Goal: Task Accomplishment & Management: Use online tool/utility

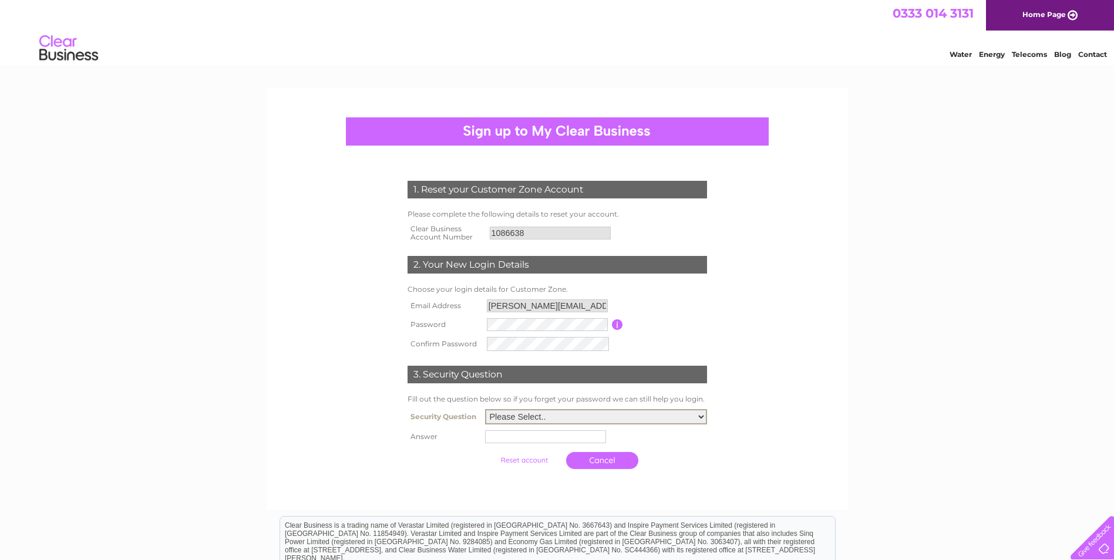
click at [703, 417] on select "Please Select.. In what town or city was your first job? In what town or city d…" at bounding box center [596, 416] width 222 height 15
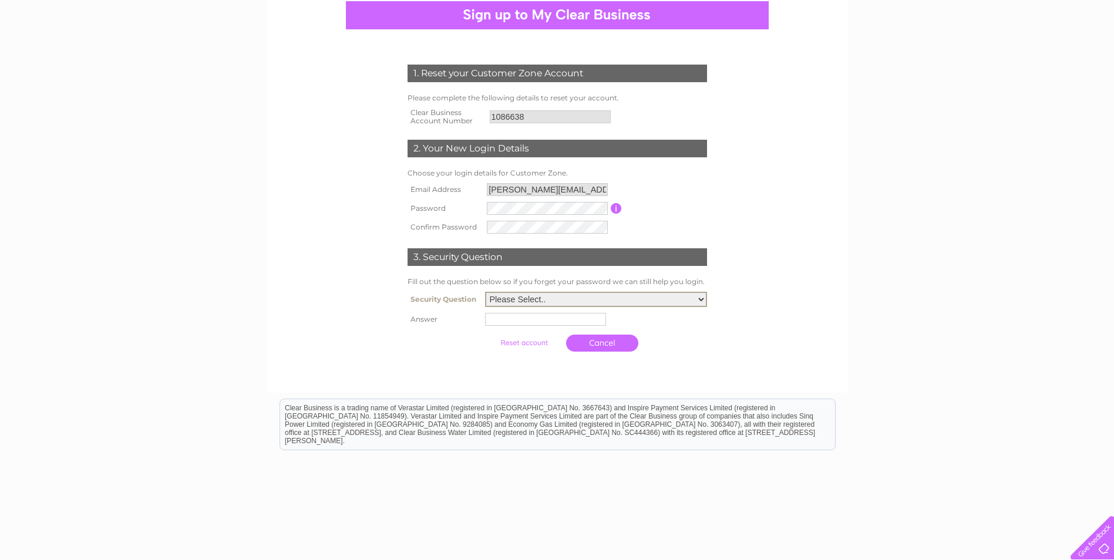
scroll to position [117, 0]
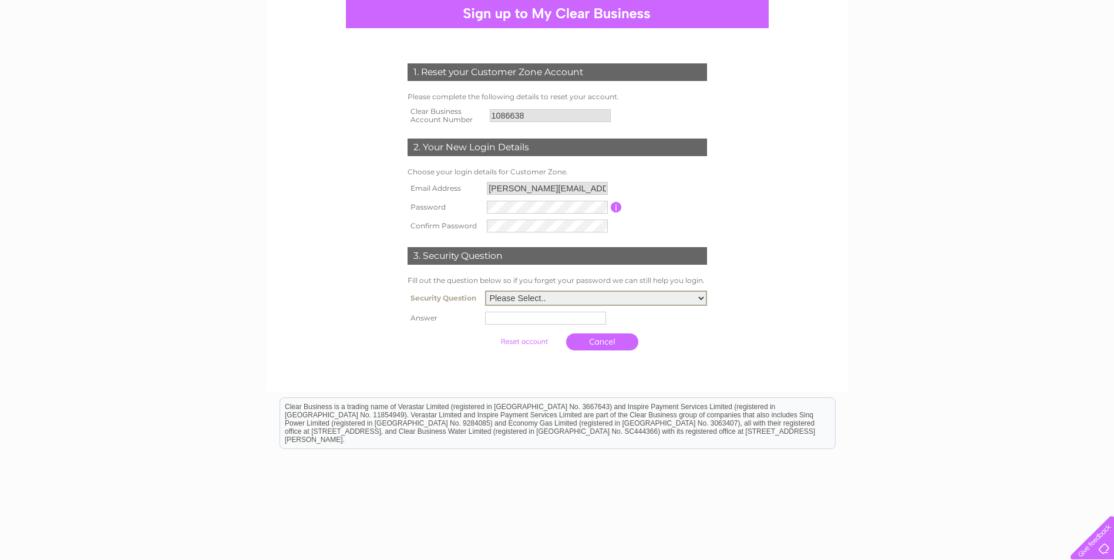
click at [701, 300] on select "Please Select.. In what town or city was your first job? In what town or city d…" at bounding box center [596, 298] width 222 height 15
select select "1"
click at [485, 291] on select "Please Select.. In what town or city was your first job? In what town or city d…" at bounding box center [596, 298] width 222 height 15
click at [595, 318] on input "text" at bounding box center [547, 318] width 122 height 14
type input "g"
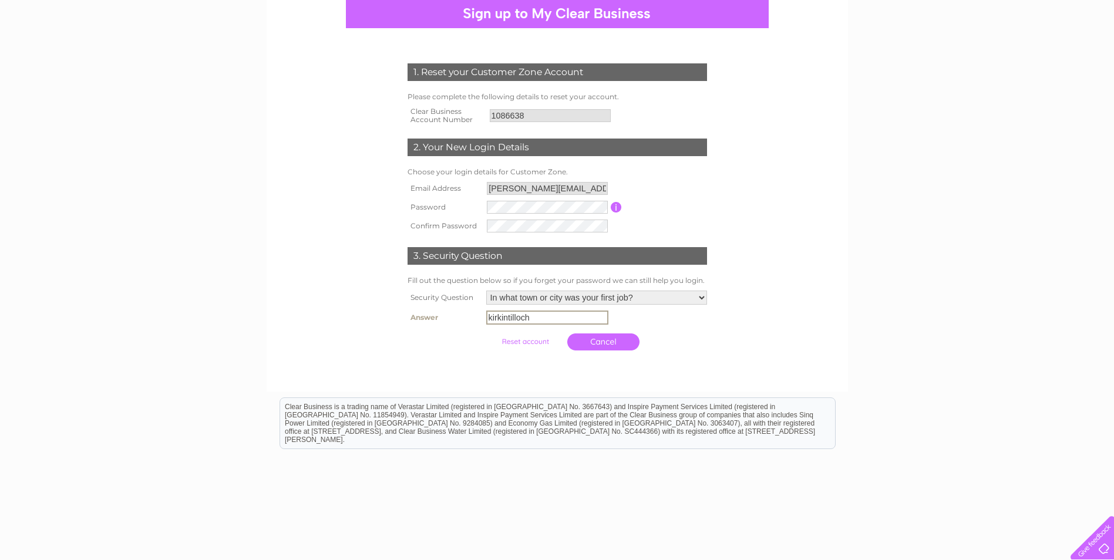
type input "kirkintilloch"
click at [514, 342] on input "submit" at bounding box center [525, 342] width 72 height 16
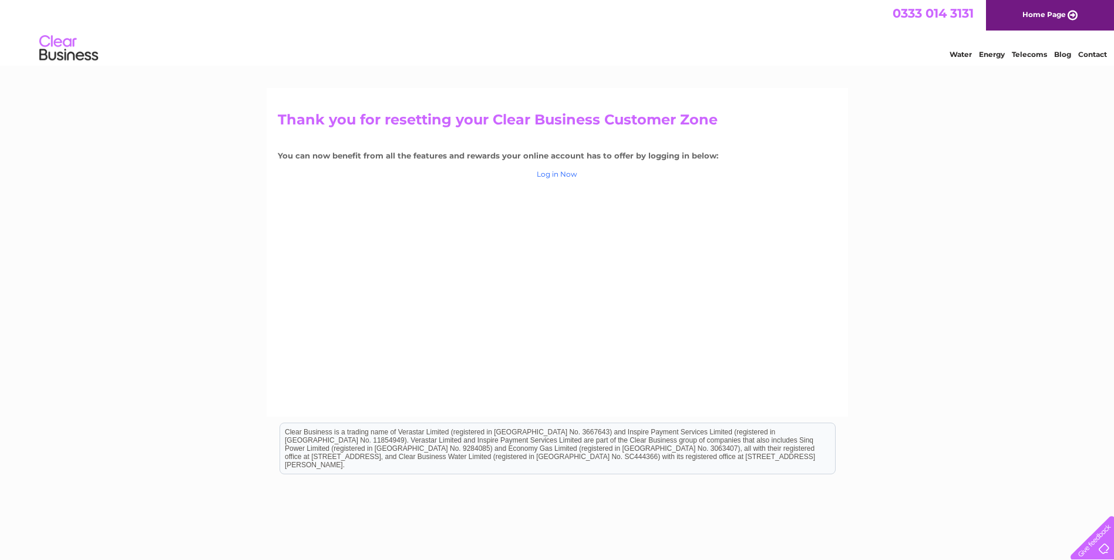
click at [550, 176] on link "Log in Now" at bounding box center [557, 174] width 41 height 9
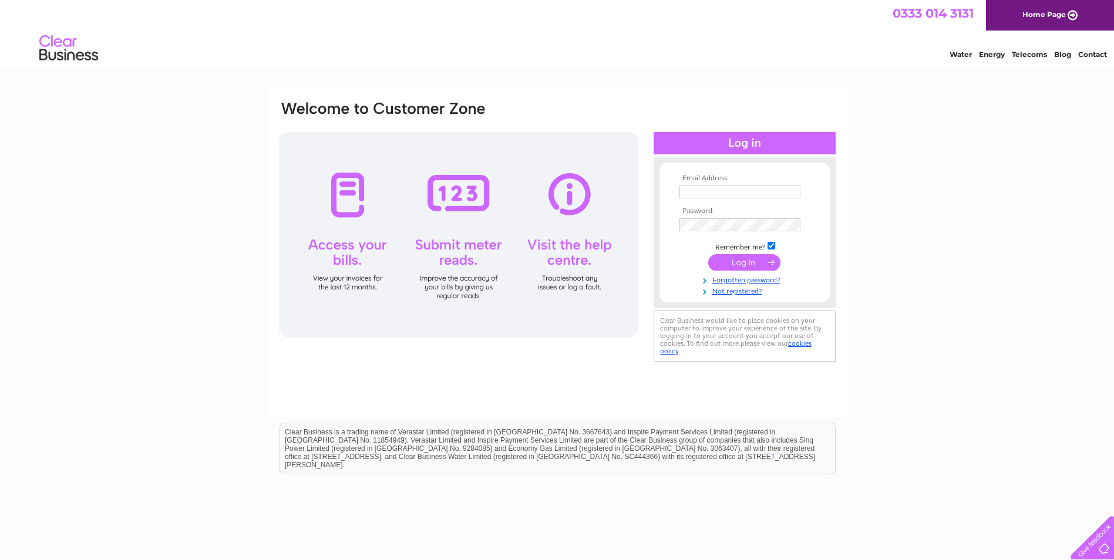
type input "[PERSON_NAME][EMAIL_ADDRESS][DOMAIN_NAME]"
click at [725, 263] on input "submit" at bounding box center [744, 262] width 72 height 16
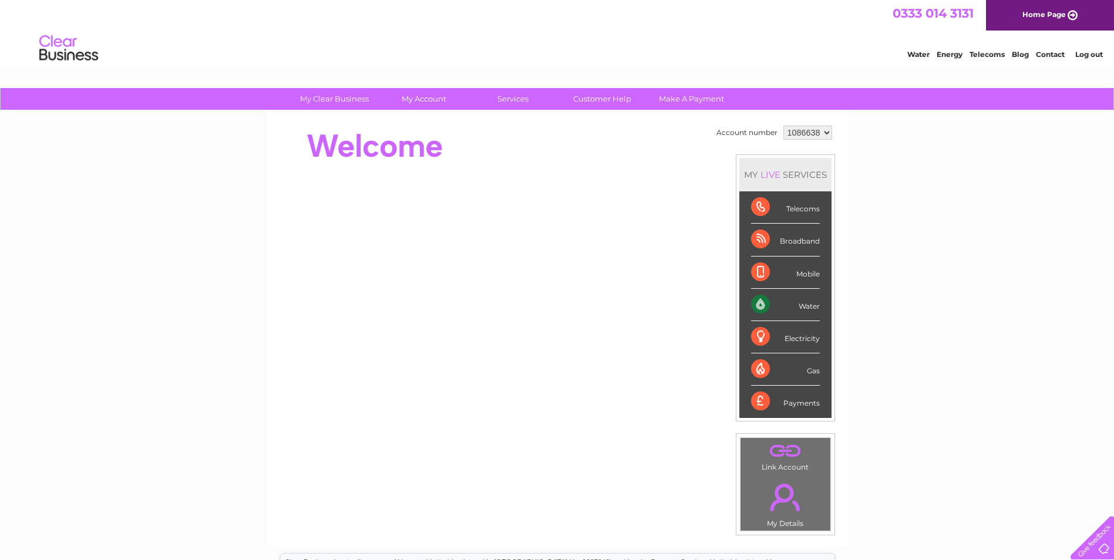
click at [760, 303] on div "Water" at bounding box center [785, 305] width 69 height 32
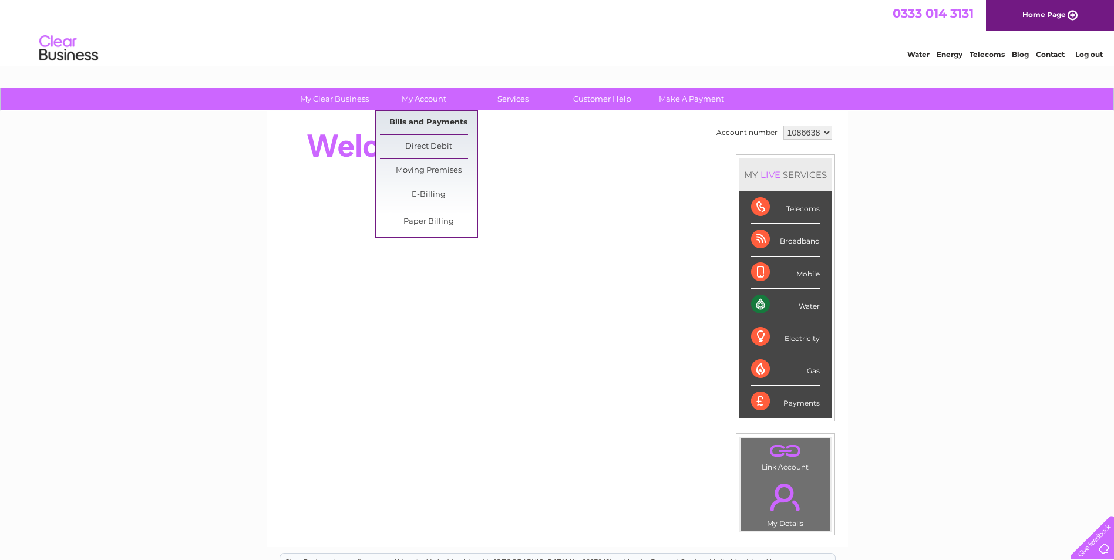
click at [433, 119] on link "Bills and Payments" at bounding box center [428, 122] width 97 height 23
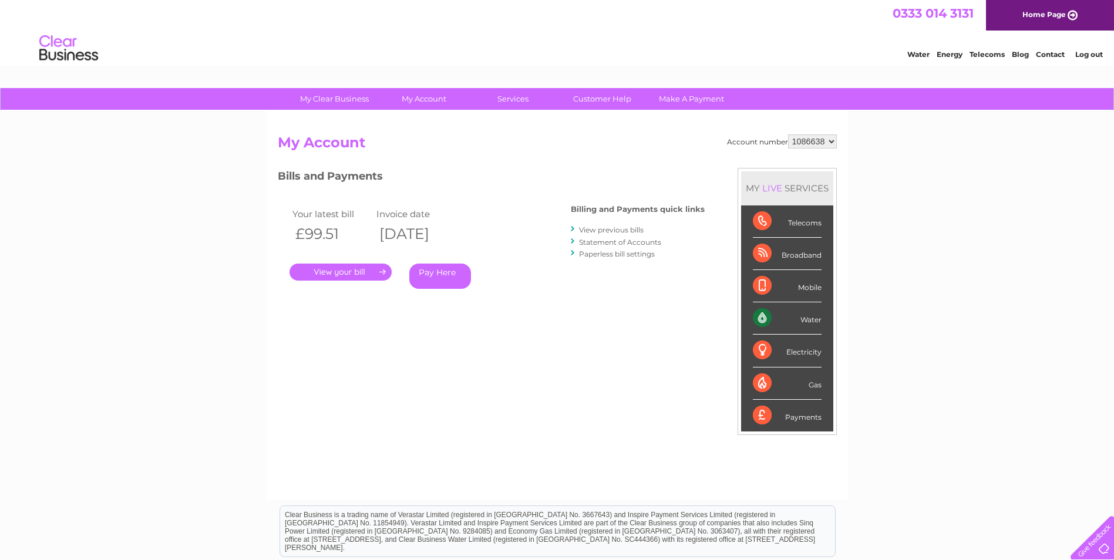
click at [362, 271] on link "." at bounding box center [341, 272] width 102 height 17
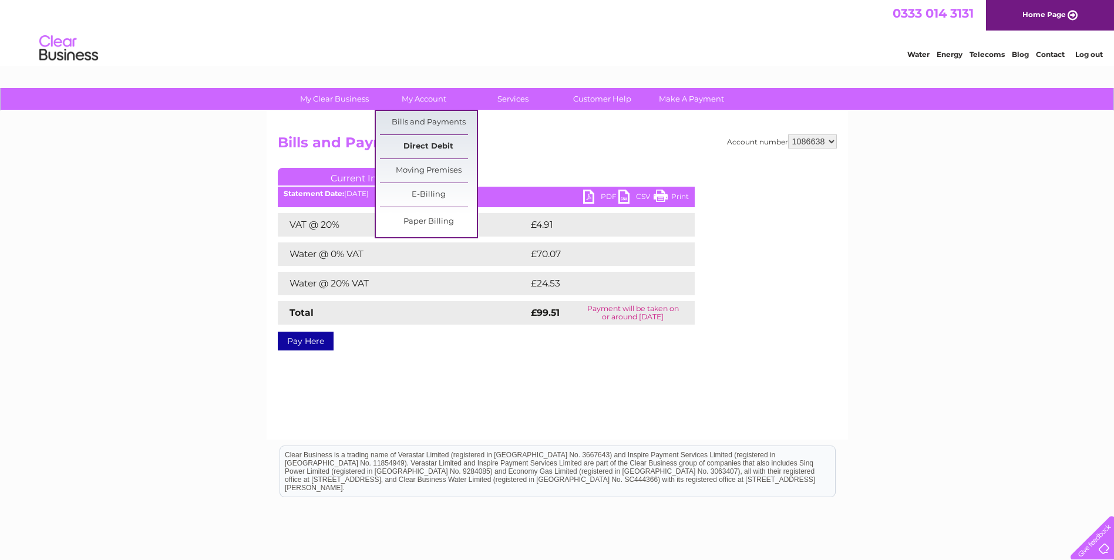
click at [438, 143] on link "Direct Debit" at bounding box center [428, 146] width 97 height 23
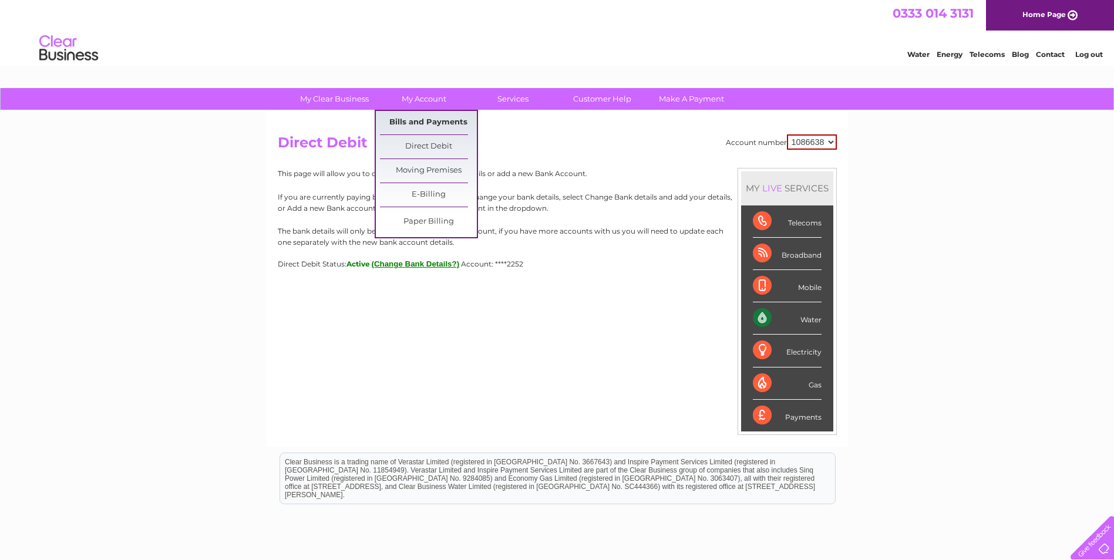
click at [422, 127] on link "Bills and Payments" at bounding box center [428, 122] width 97 height 23
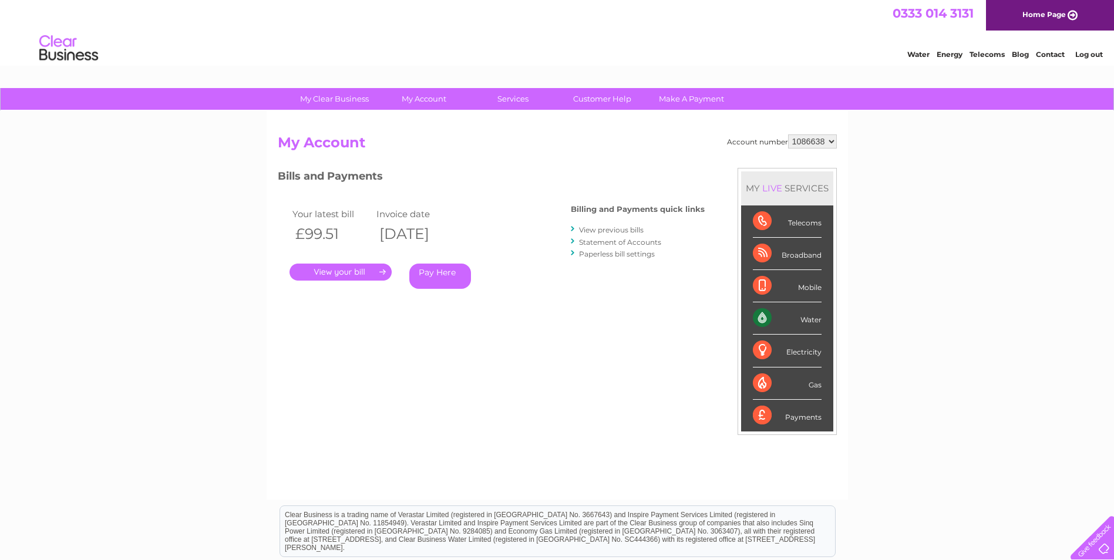
click at [369, 276] on link "." at bounding box center [341, 272] width 102 height 17
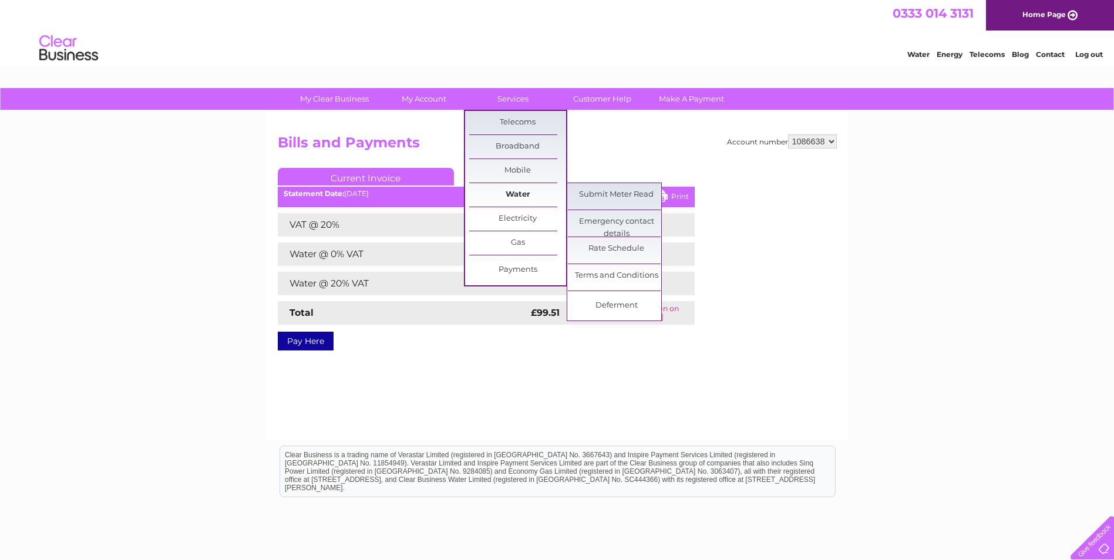
click at [516, 192] on link "Water" at bounding box center [517, 194] width 97 height 23
click at [611, 196] on link "Submit Meter Read" at bounding box center [616, 194] width 97 height 23
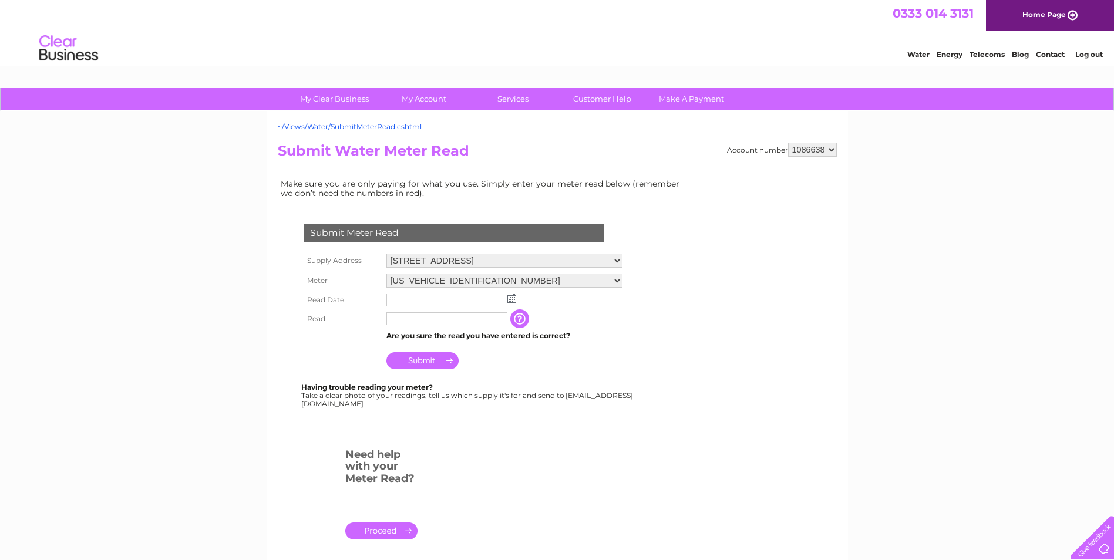
click at [512, 301] on img at bounding box center [511, 298] width 9 height 9
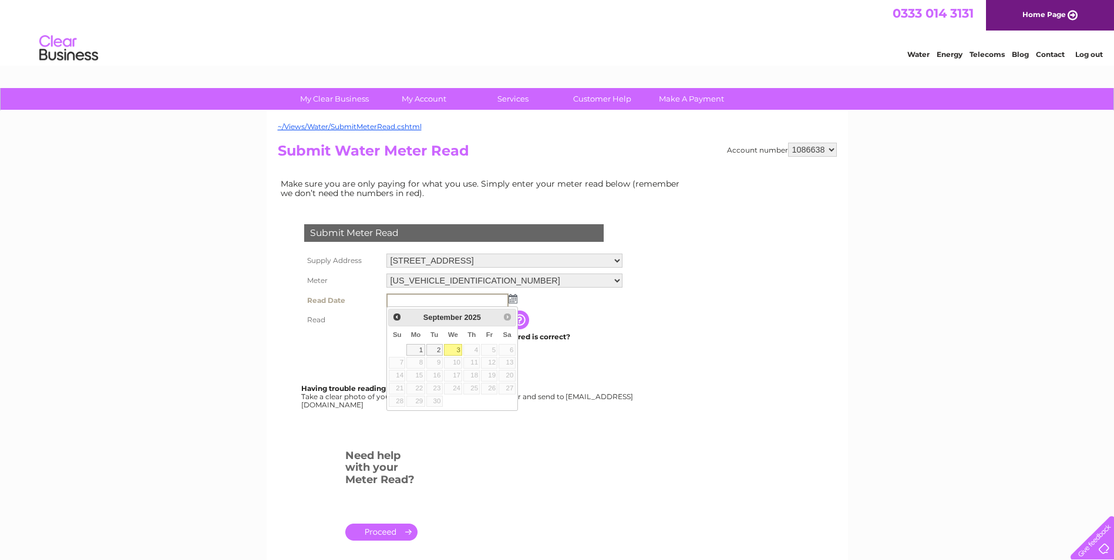
click at [457, 348] on link "3" at bounding box center [453, 350] width 19 height 12
type input "[DATE]"
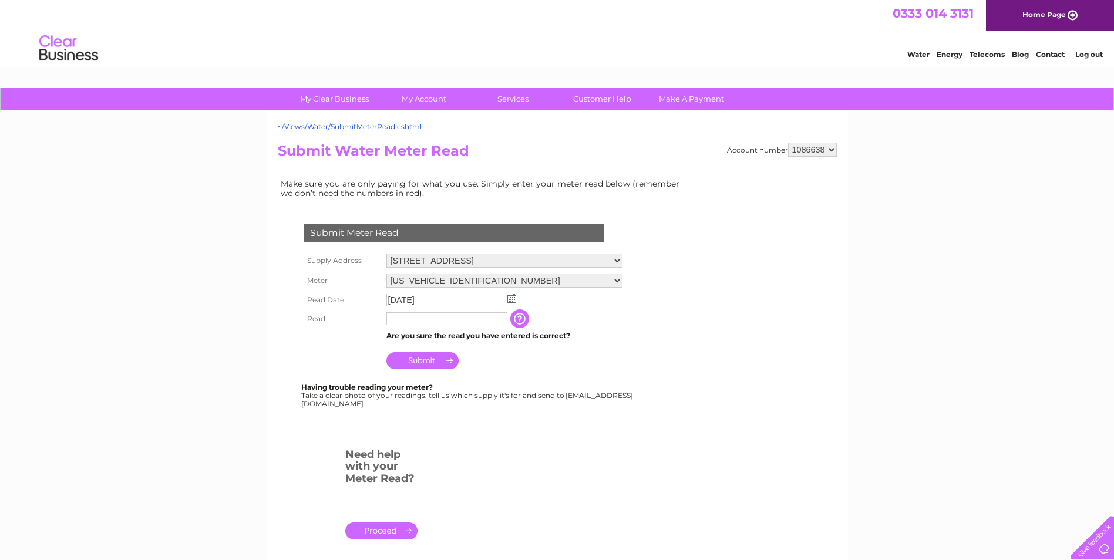
click at [405, 324] on input "text" at bounding box center [446, 318] width 121 height 13
click at [532, 318] on input "button" at bounding box center [520, 319] width 21 height 19
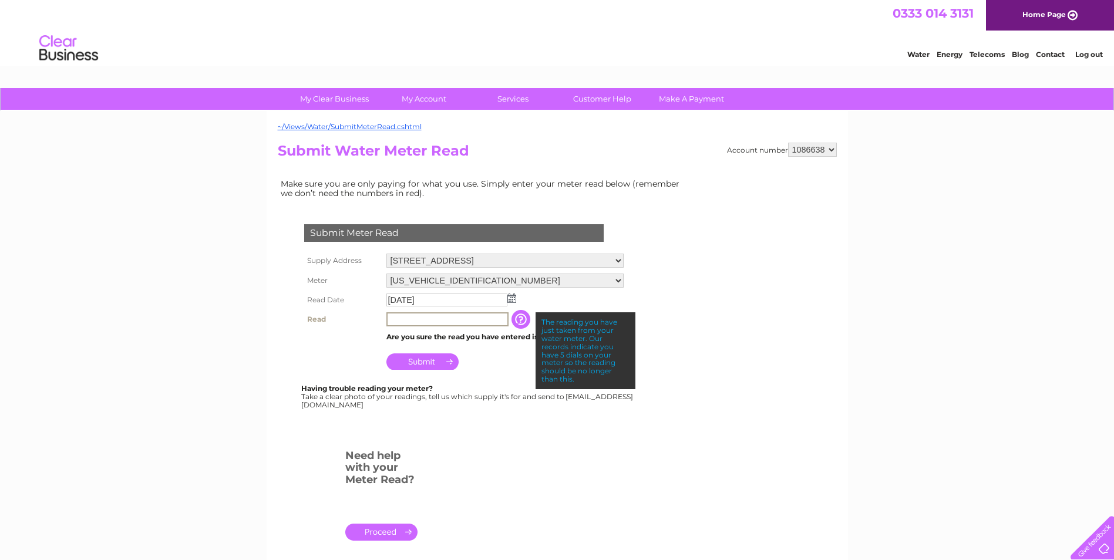
click at [408, 321] on input "text" at bounding box center [447, 319] width 122 height 14
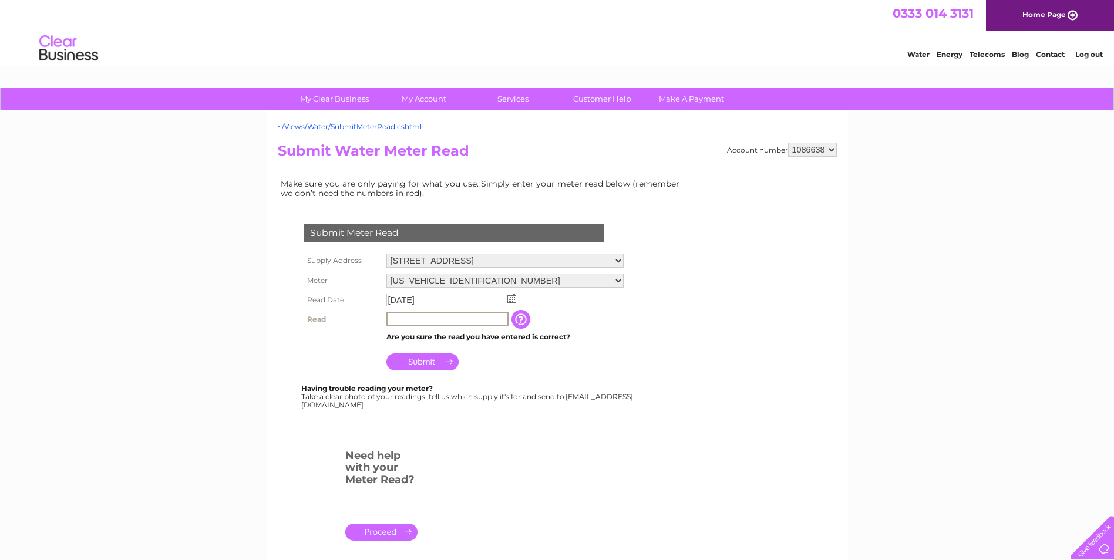
click at [527, 318] on input "button" at bounding box center [522, 319] width 21 height 19
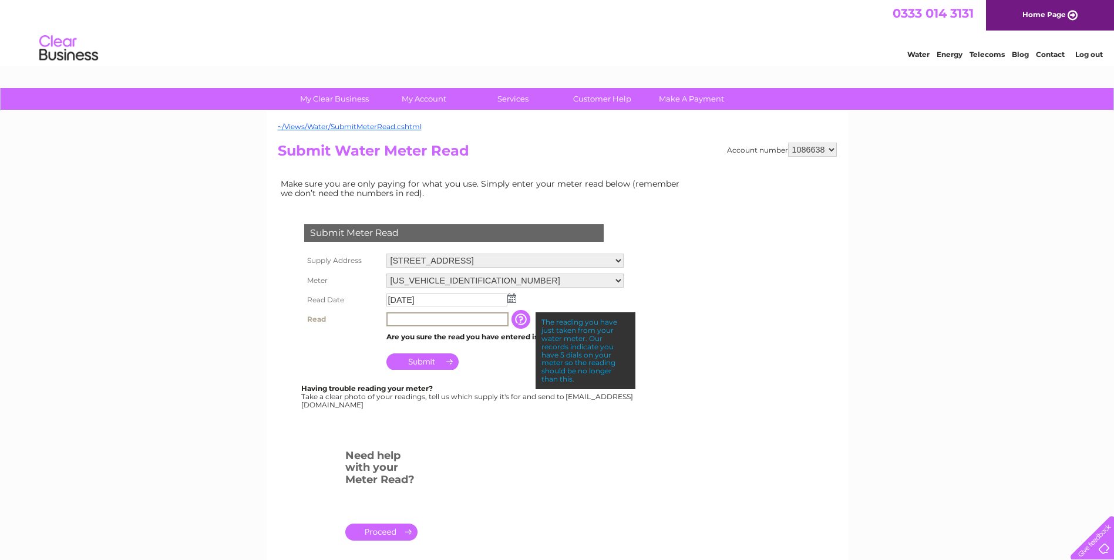
click at [418, 320] on input "text" at bounding box center [447, 319] width 122 height 14
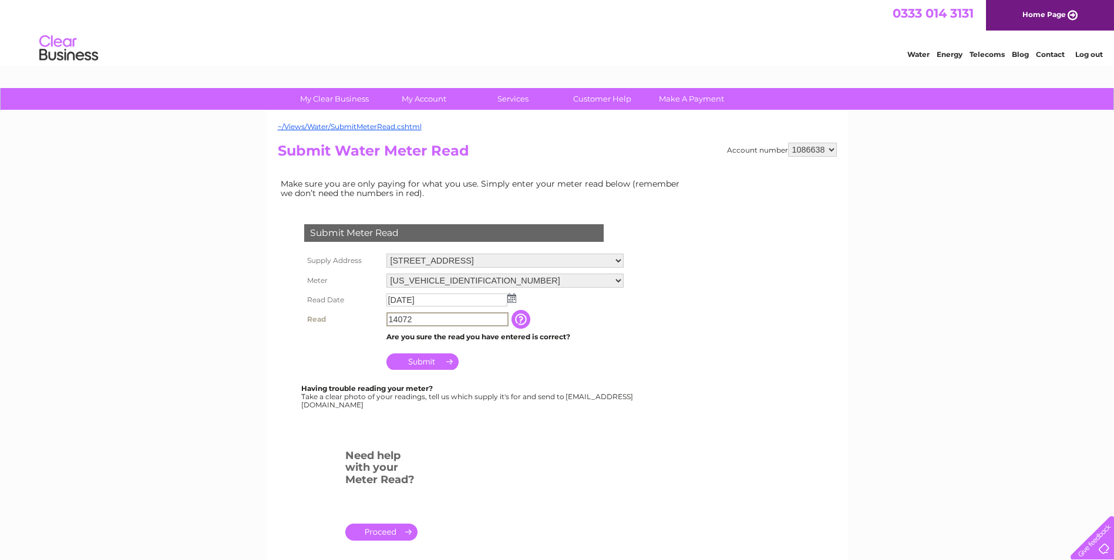
type input "14072"
click at [419, 361] on input "Submit" at bounding box center [422, 362] width 72 height 16
click at [435, 361] on input "Submit" at bounding box center [422, 360] width 72 height 16
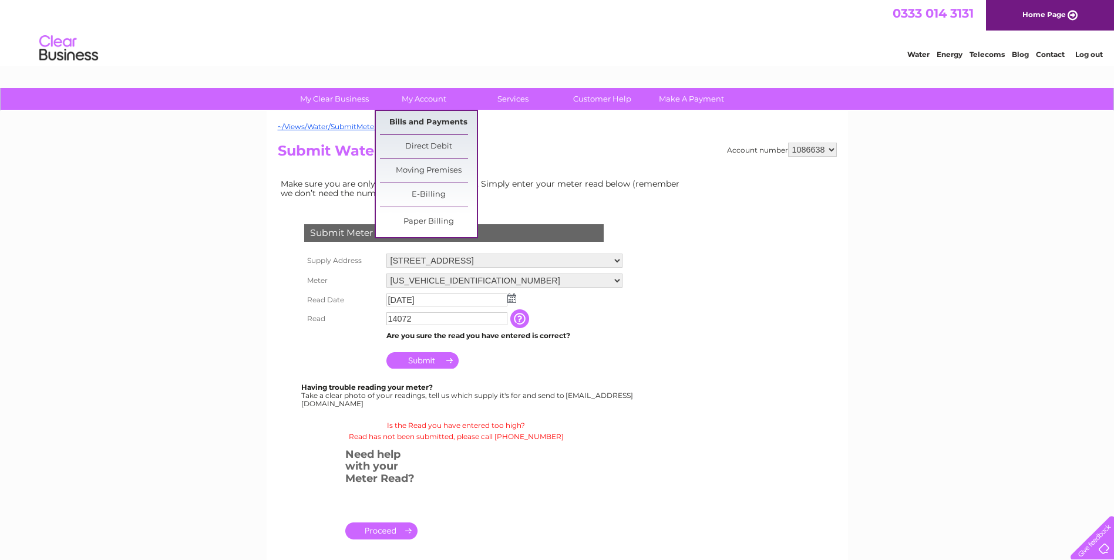
click at [423, 118] on link "Bills and Payments" at bounding box center [428, 122] width 97 height 23
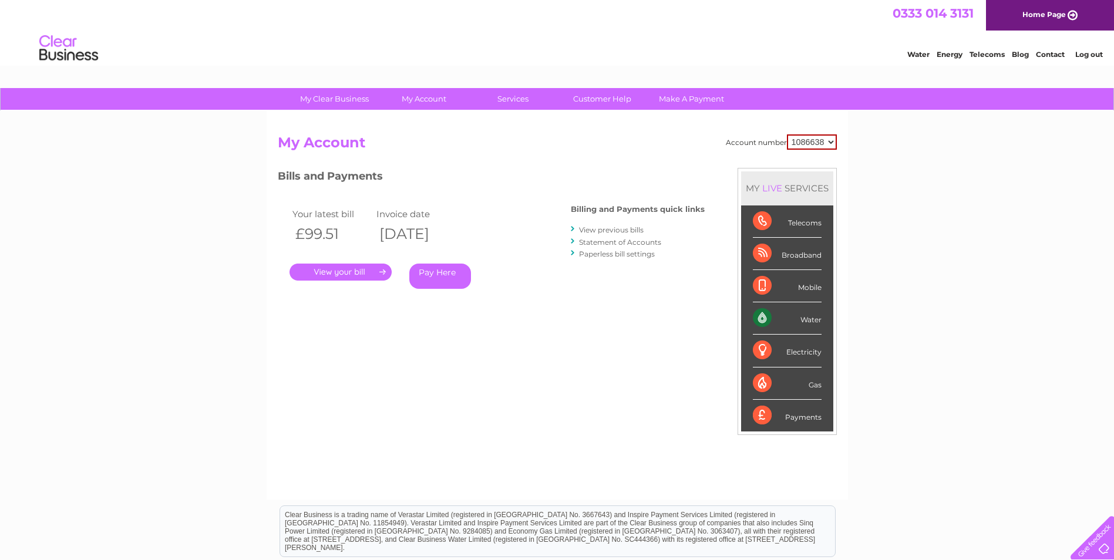
click at [358, 270] on link "." at bounding box center [341, 272] width 102 height 17
click at [341, 273] on link "." at bounding box center [341, 272] width 102 height 17
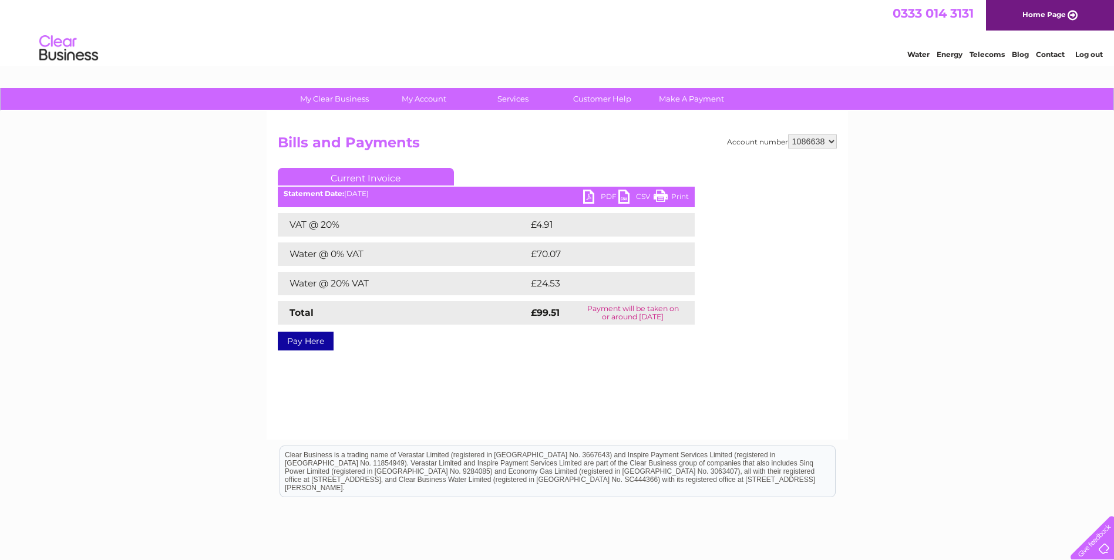
click at [590, 196] on link "PDF" at bounding box center [600, 198] width 35 height 17
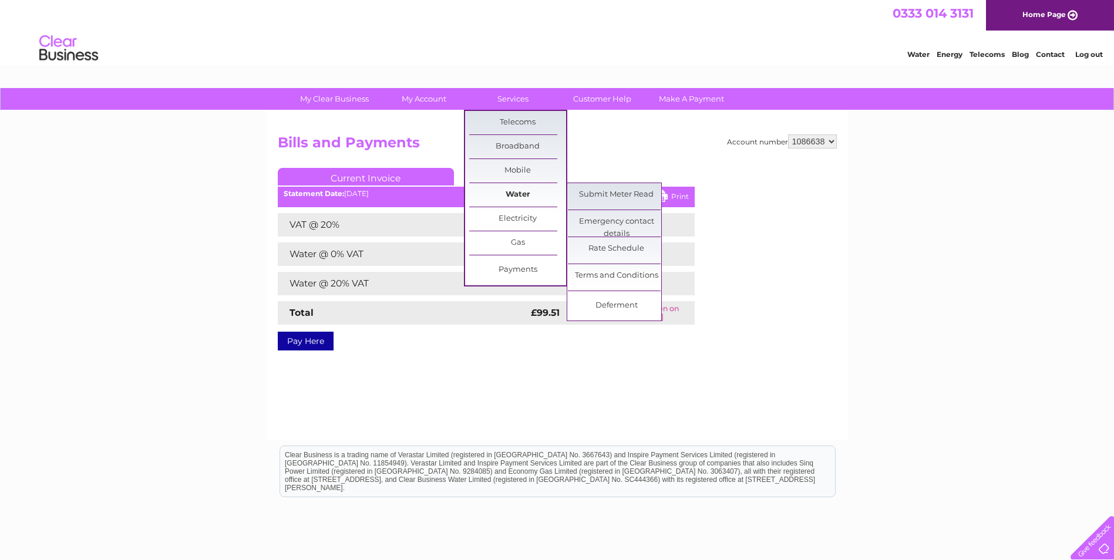
click at [519, 192] on link "Water" at bounding box center [517, 194] width 97 height 23
click at [599, 194] on link "Submit Meter Read" at bounding box center [616, 194] width 97 height 23
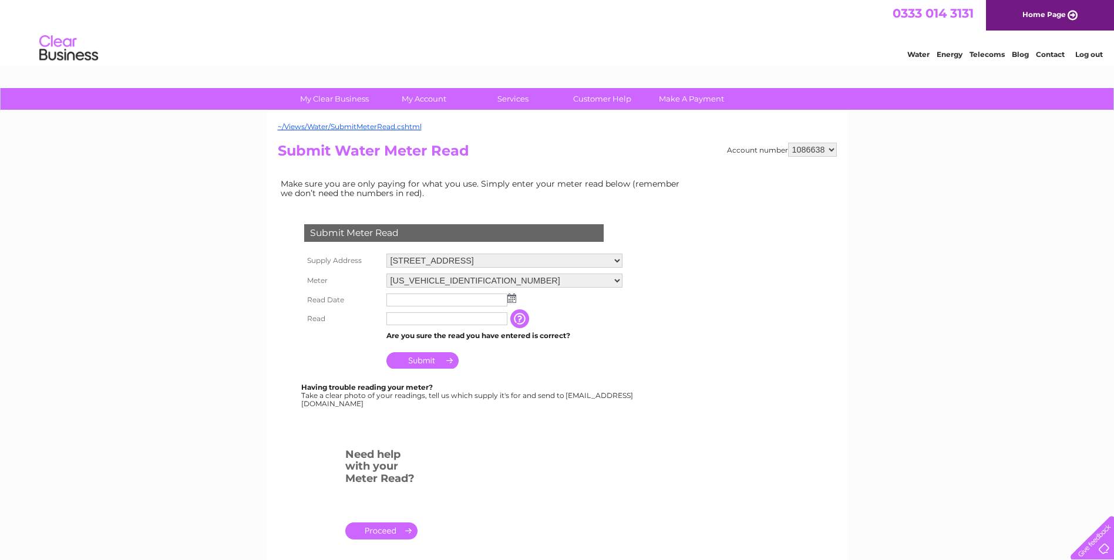
click at [515, 298] on img at bounding box center [511, 298] width 9 height 9
click at [453, 349] on link "3" at bounding box center [453, 350] width 19 height 12
type input "2025/09/03"
click at [414, 322] on input "text" at bounding box center [446, 318] width 121 height 13
type input "00140"
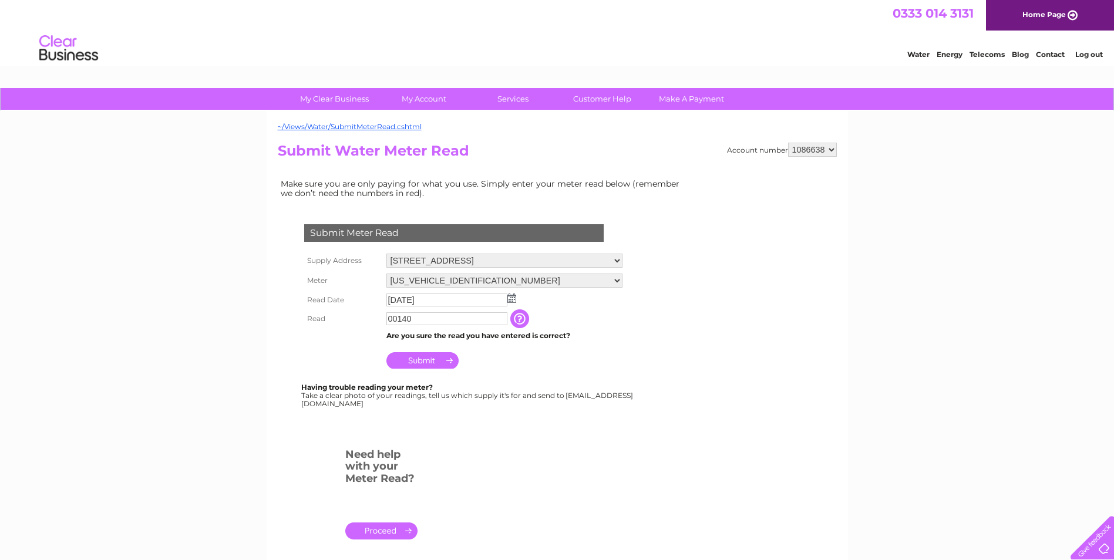
click at [428, 361] on input "Submit" at bounding box center [422, 360] width 72 height 16
